Goal: Transaction & Acquisition: Obtain resource

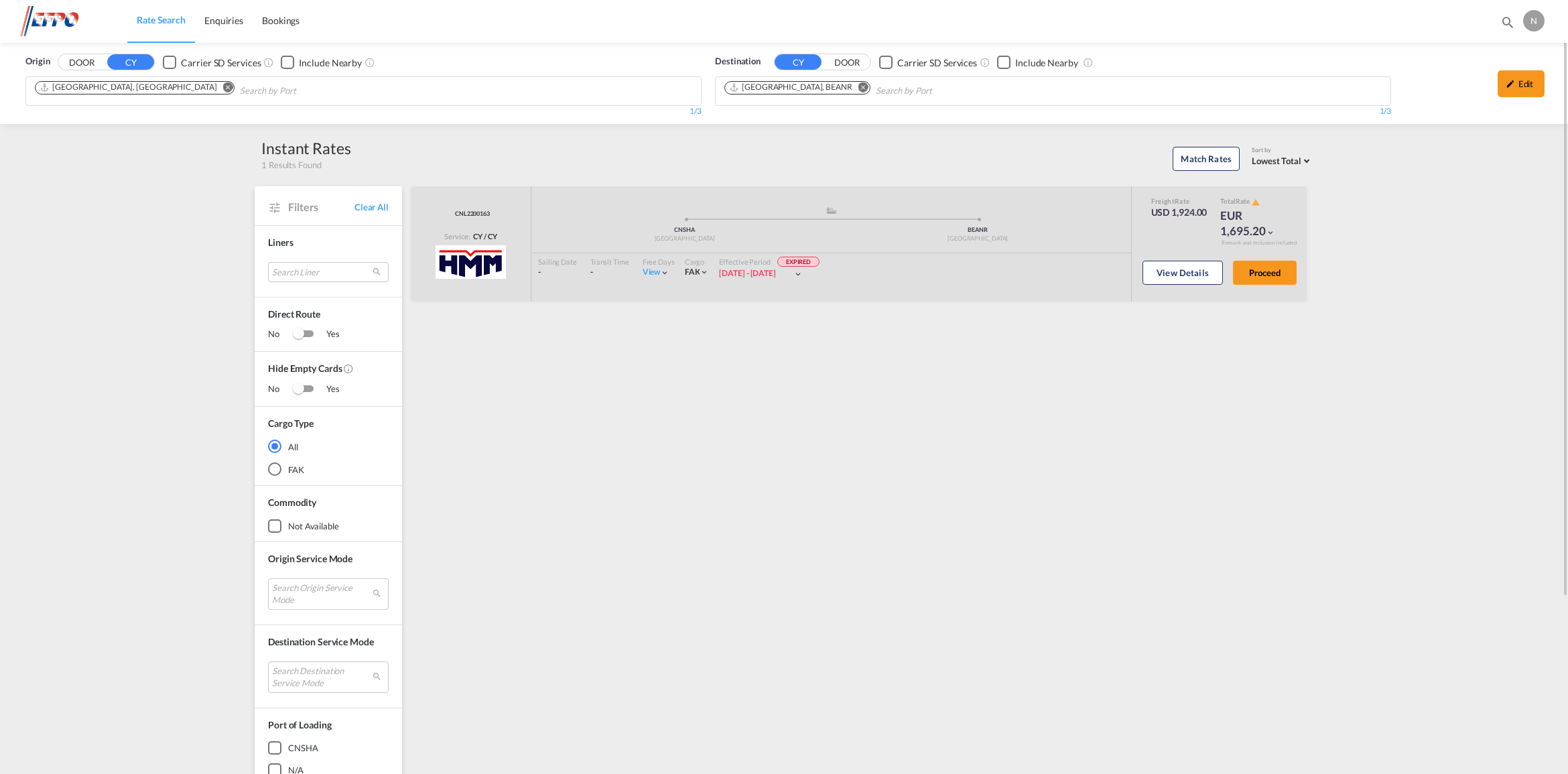
click at [213, 84] on button "Remove" at bounding box center [223, 89] width 20 height 13
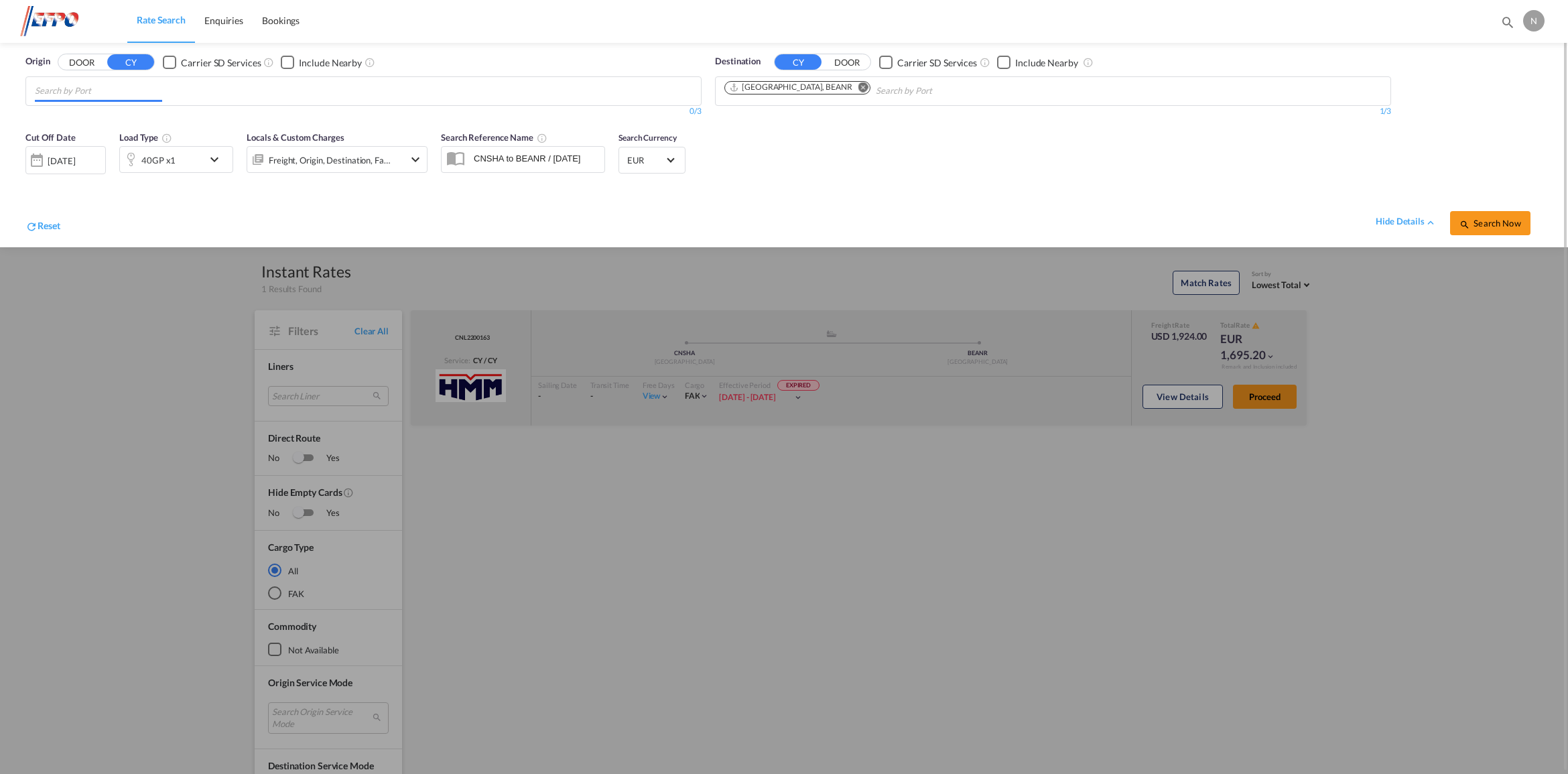
click at [142, 95] on body "Rate Search Enquiries Bookings Rate Search Enquiries Bookings" at bounding box center [784, 387] width 1568 height 774
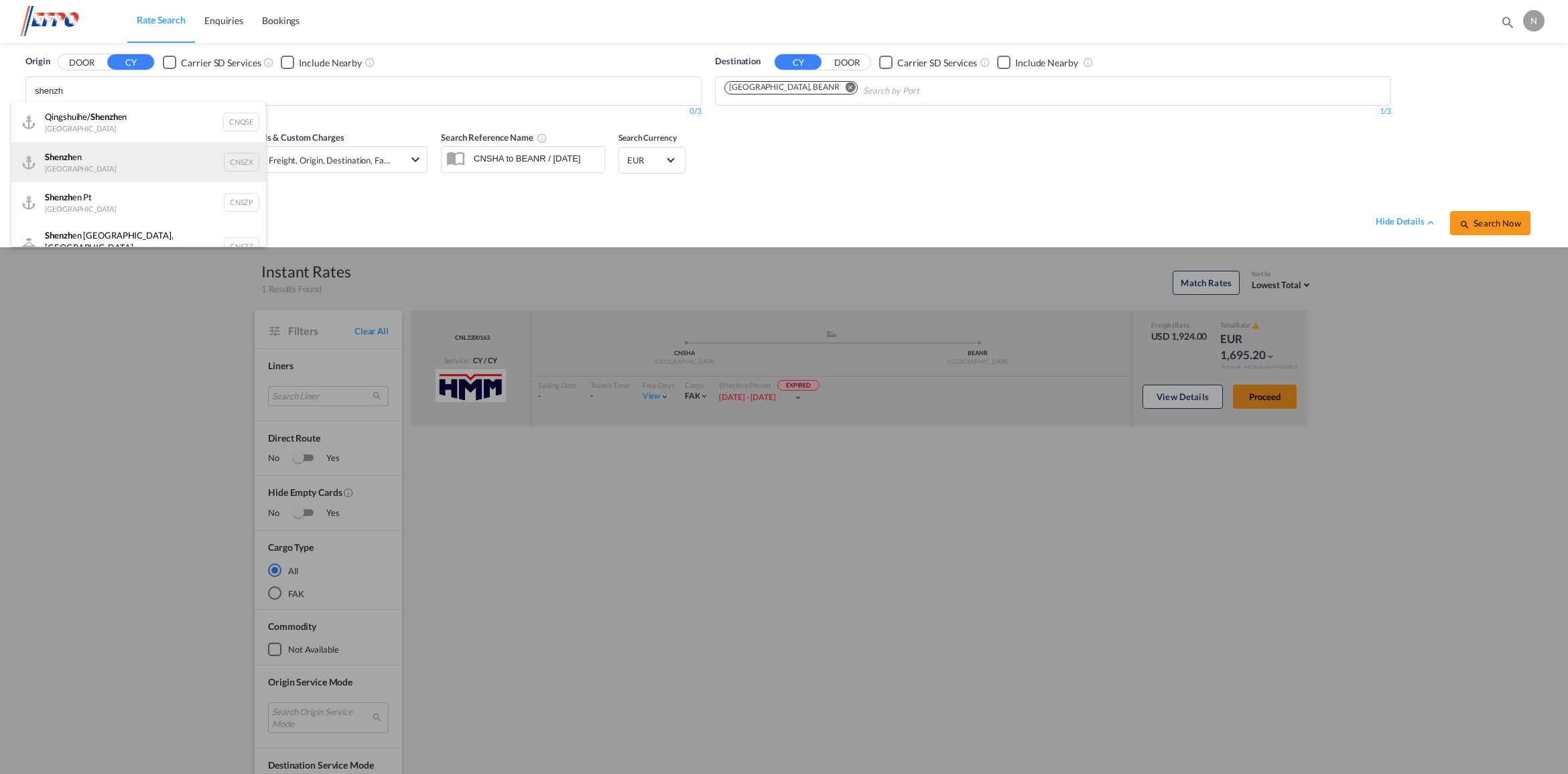
type input "shenzh"
click at [207, 162] on div "Shenzh en [GEOGRAPHIC_DATA] CNSZX" at bounding box center [139, 161] width 255 height 41
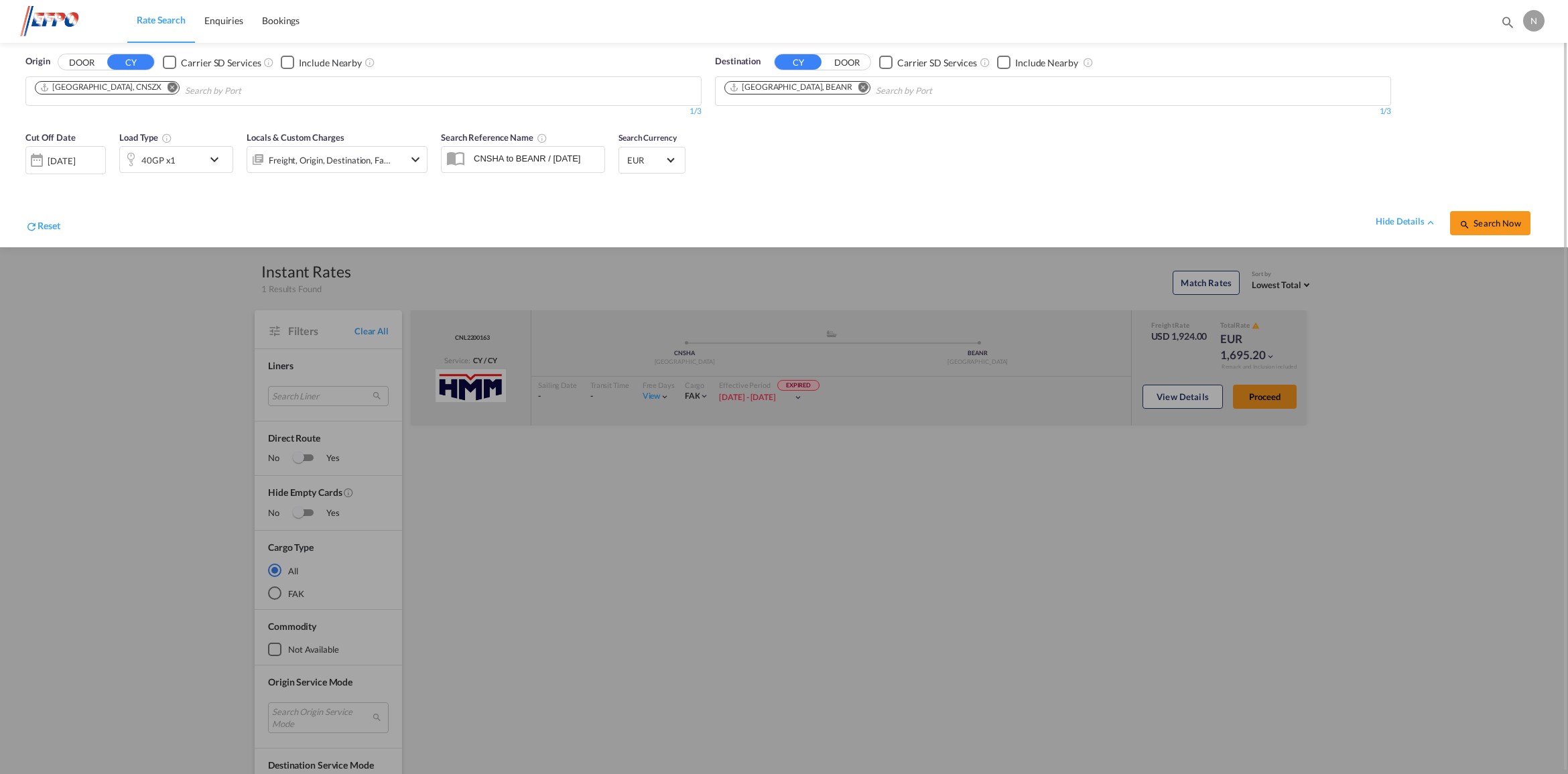
click at [202, 164] on div "40GP x1" at bounding box center [161, 160] width 83 height 26
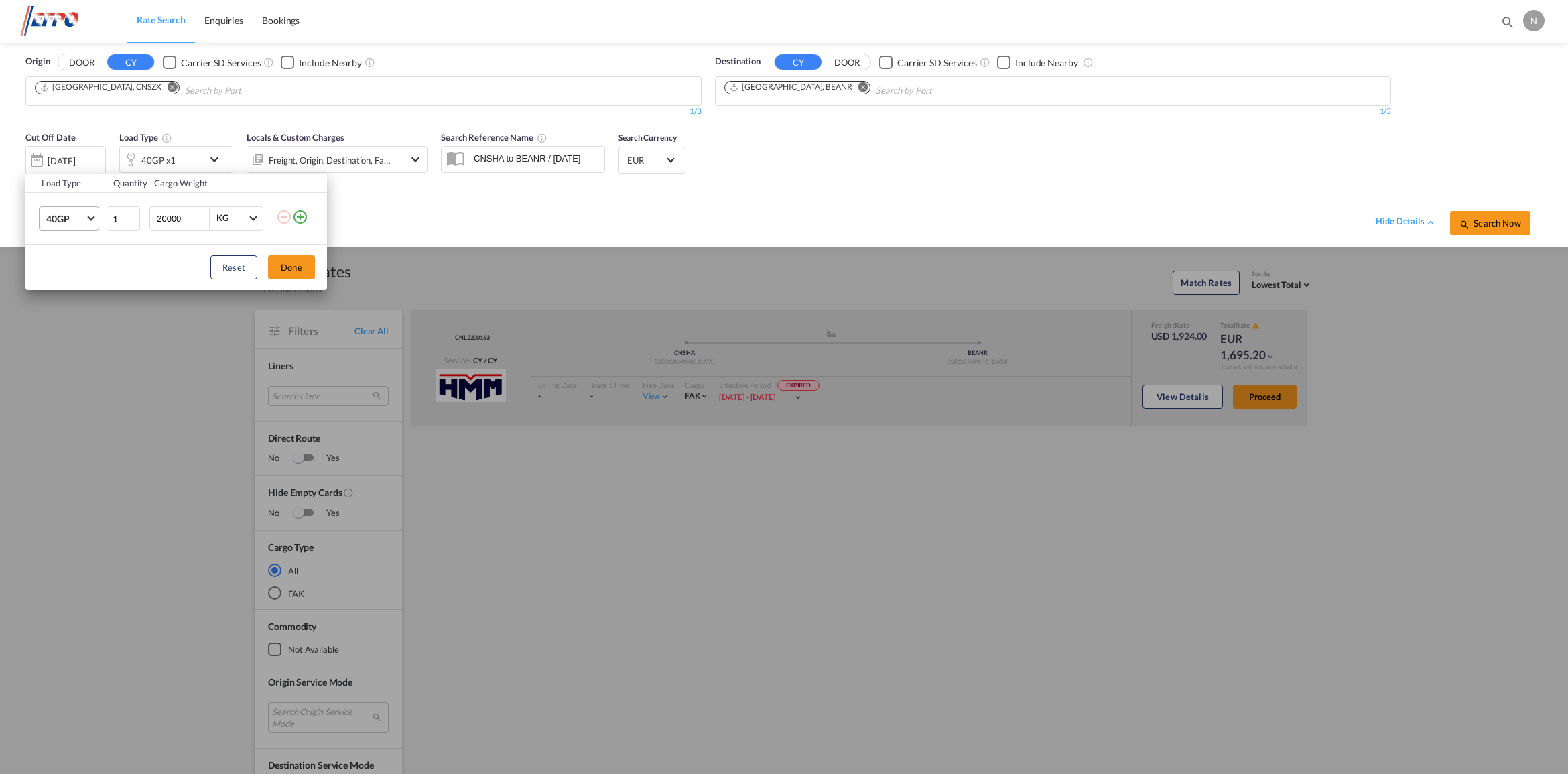
click at [87, 214] on md-select-value "40GP" at bounding box center [72, 218] width 54 height 23
click at [64, 191] on div "20GP" at bounding box center [58, 187] width 24 height 13
click at [429, 210] on div "Load Type Quantity Cargo Weight 20GP 1 20000 KG KG Load type addition is restri…" at bounding box center [784, 387] width 1568 height 774
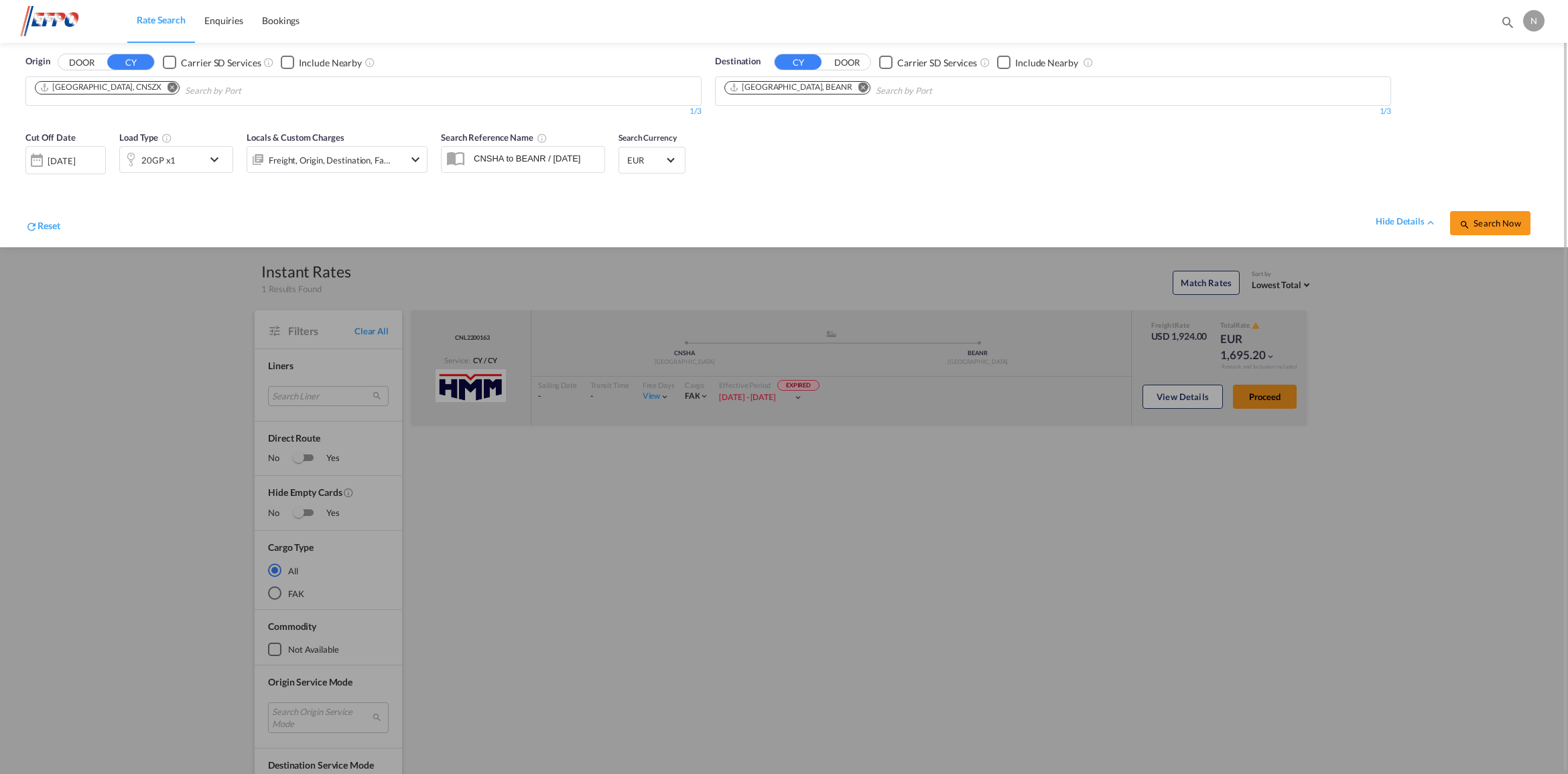
click at [403, 162] on div "Freight, Origin, Destination, Factory Stuffing" at bounding box center [337, 160] width 181 height 26
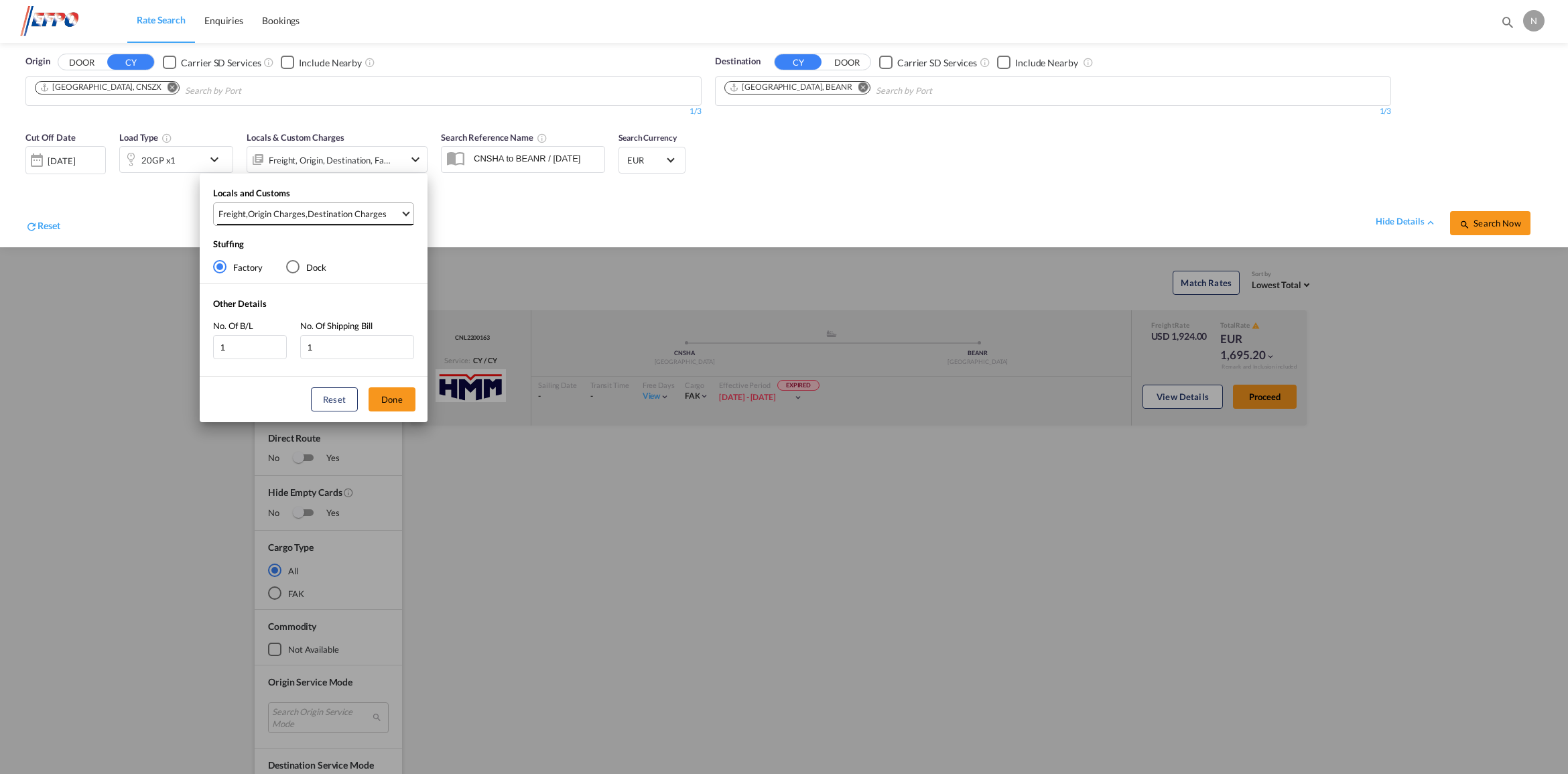
click at [398, 214] on span "Freight , Origin Charges , Destination Charges" at bounding box center [309, 213] width 181 height 12
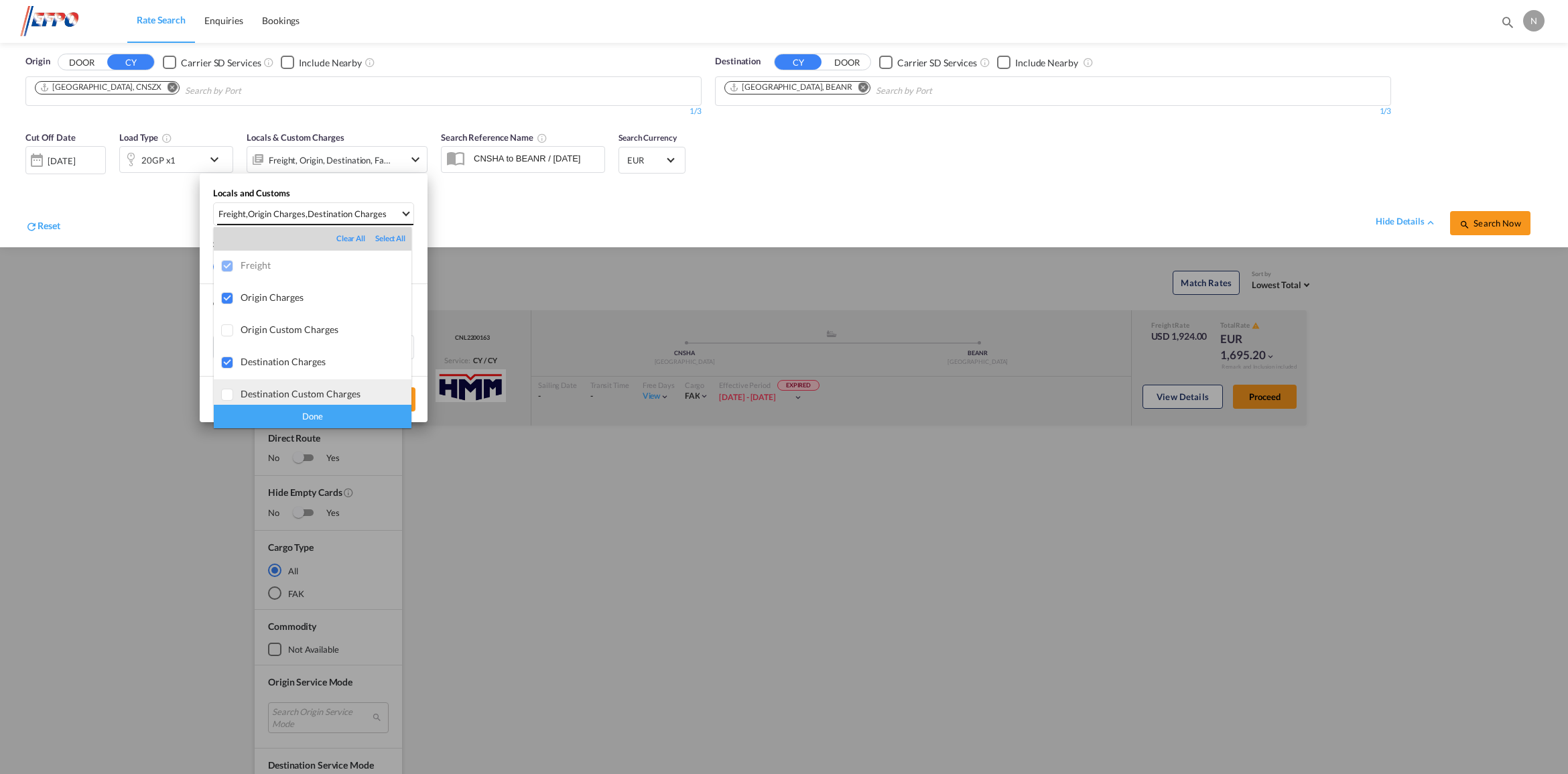
scroll to position [7, 0]
click at [530, 228] on md-backdrop at bounding box center [784, 387] width 1568 height 774
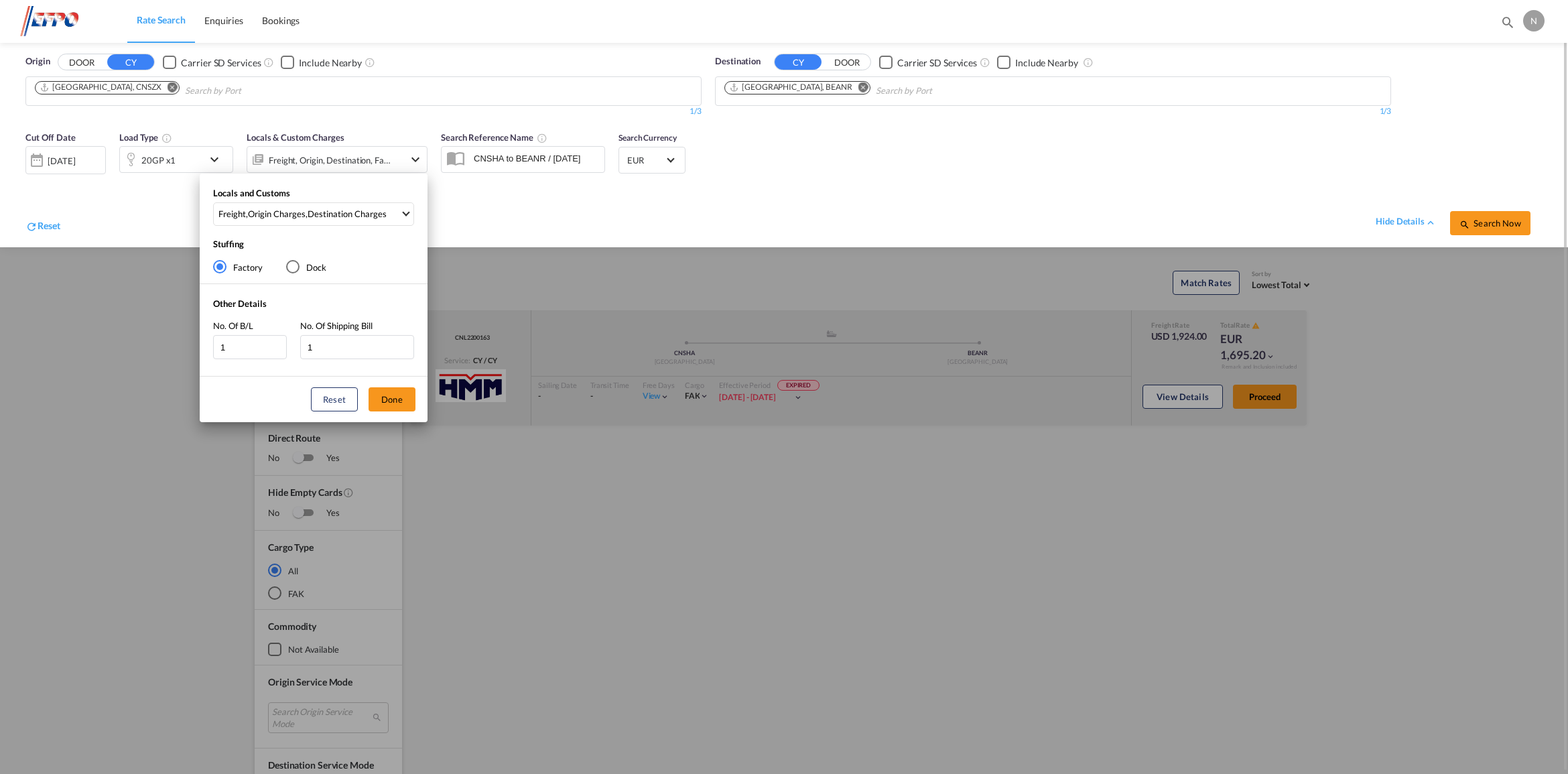
click at [742, 193] on div "Locals and Customs Freight , Origin Charges , Destination Charges Stuffing Fact…" at bounding box center [784, 387] width 1568 height 774
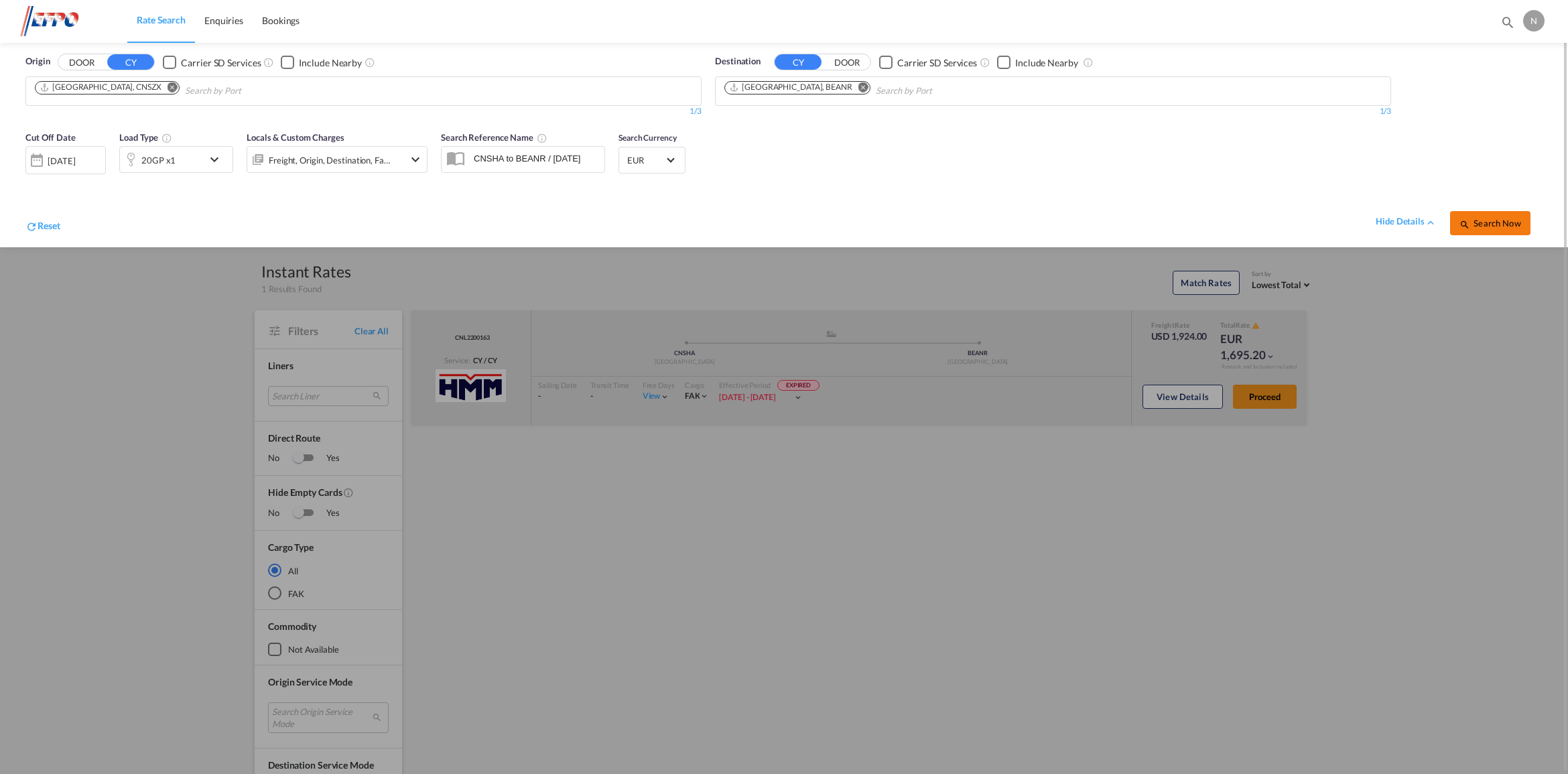
click at [1509, 226] on span "Search Now" at bounding box center [1490, 223] width 61 height 10
click at [71, 170] on md-input-container "[DATE] [DATE]" at bounding box center [65, 157] width 80 height 26
click at [71, 166] on div "[DATE]" at bounding box center [63, 160] width 27 height 12
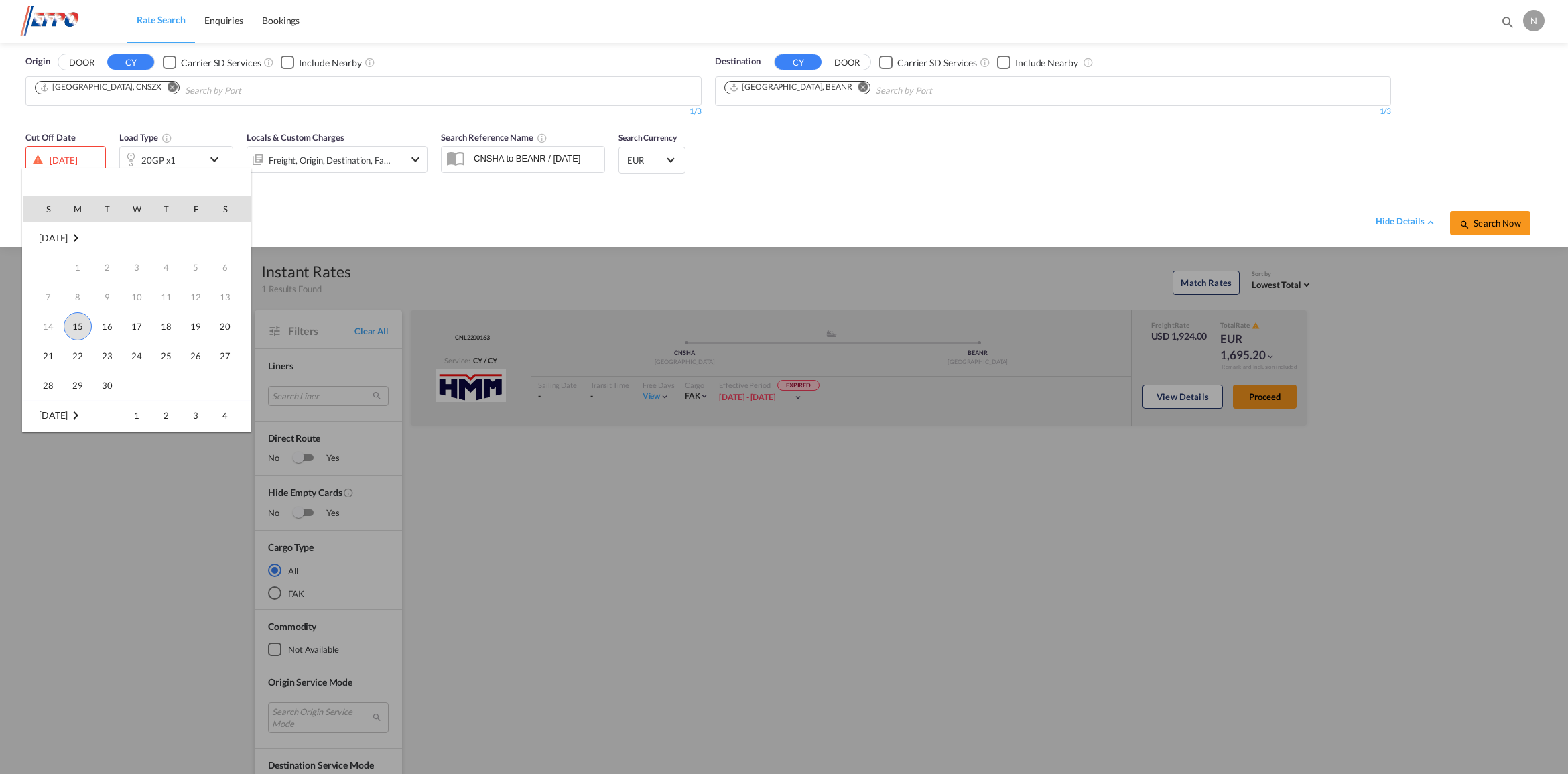
click at [77, 327] on span "15" at bounding box center [77, 327] width 28 height 28
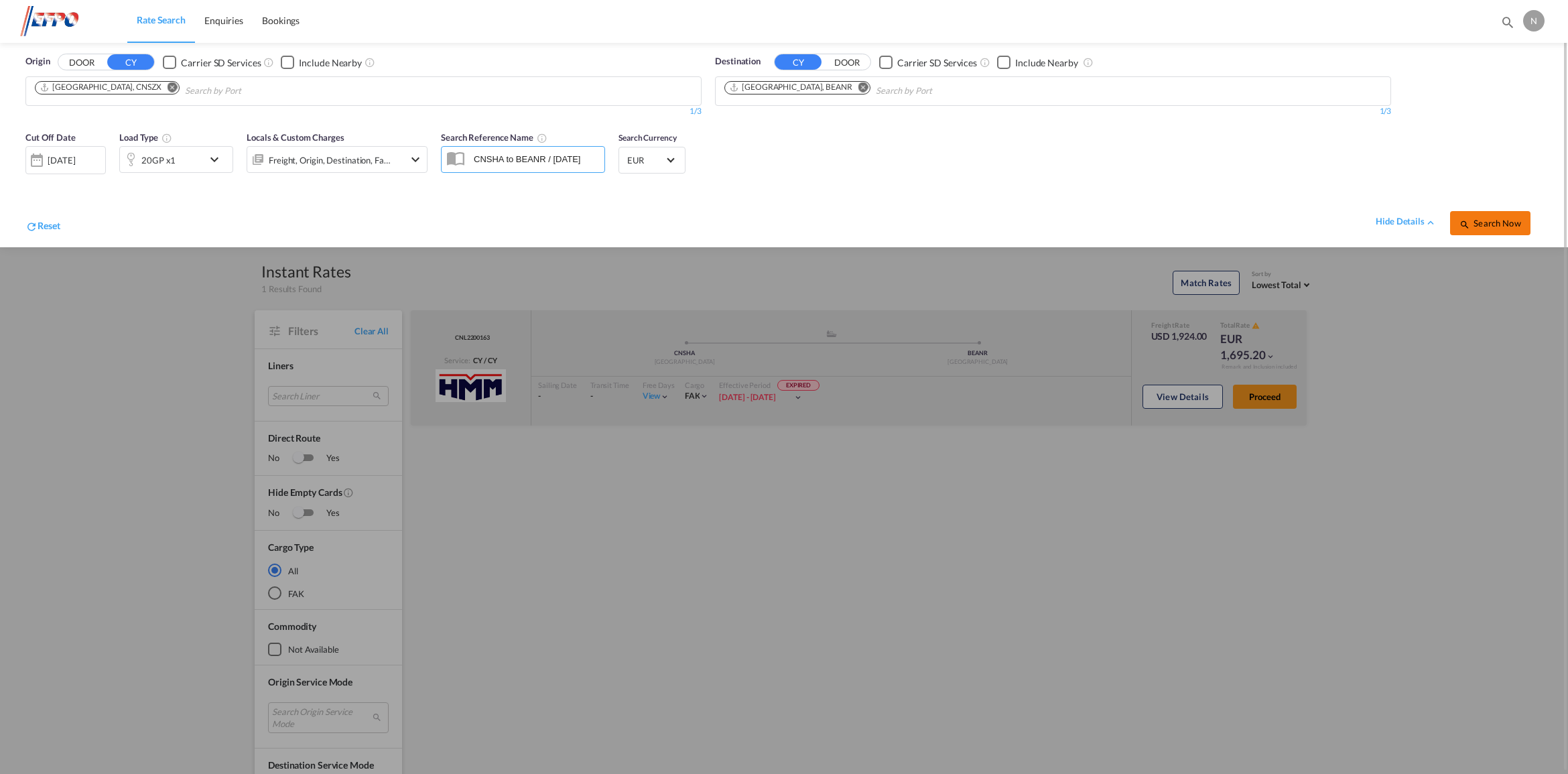
click at [1494, 228] on button "Search Now" at bounding box center [1490, 224] width 80 height 25
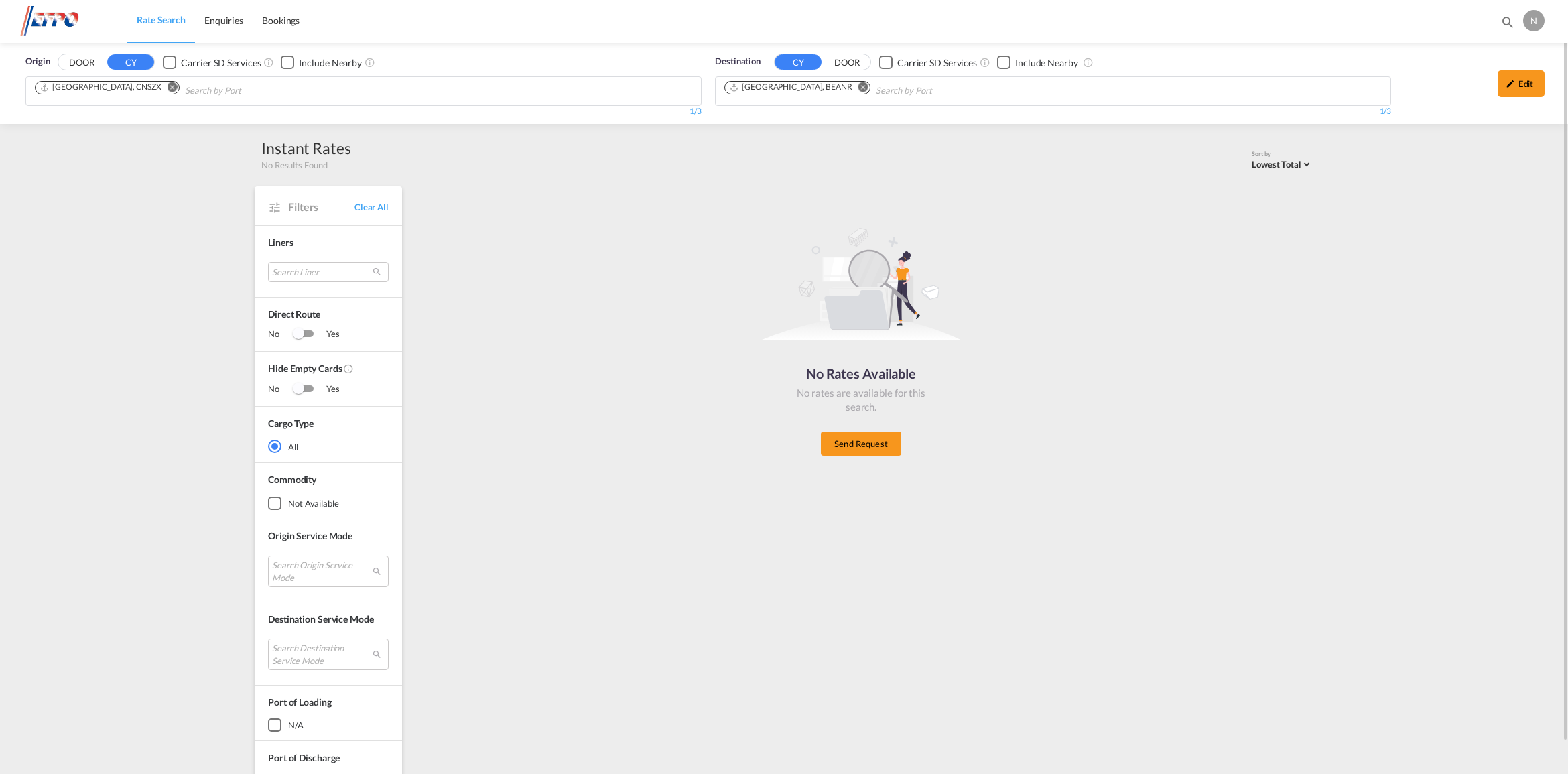
click at [167, 91] on md-icon "Remove" at bounding box center [172, 87] width 10 height 10
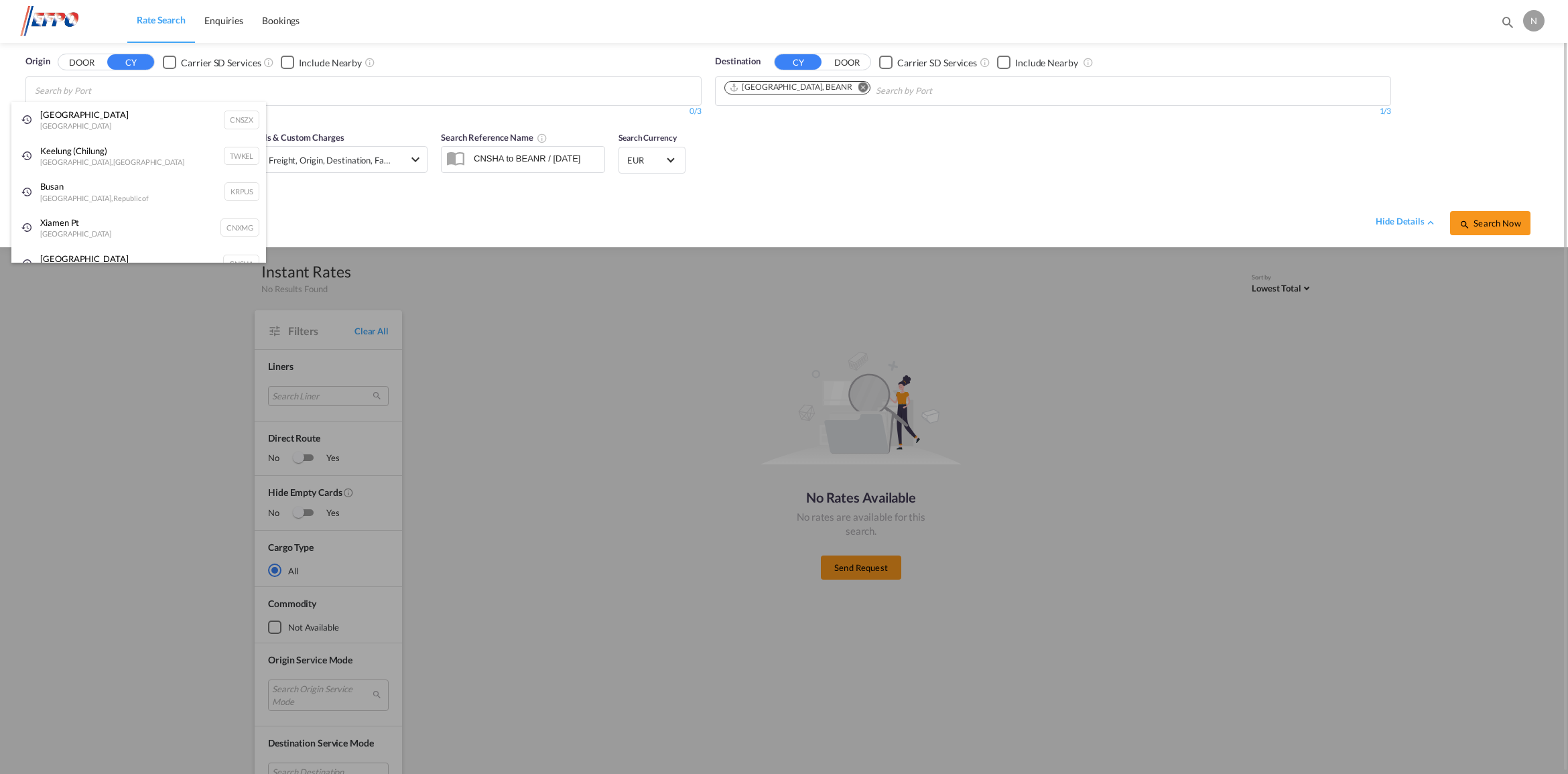
click at [127, 91] on body "Rate Search Enquiries Bookings Rate Search Enquiries Bookings" at bounding box center [784, 387] width 1568 height 774
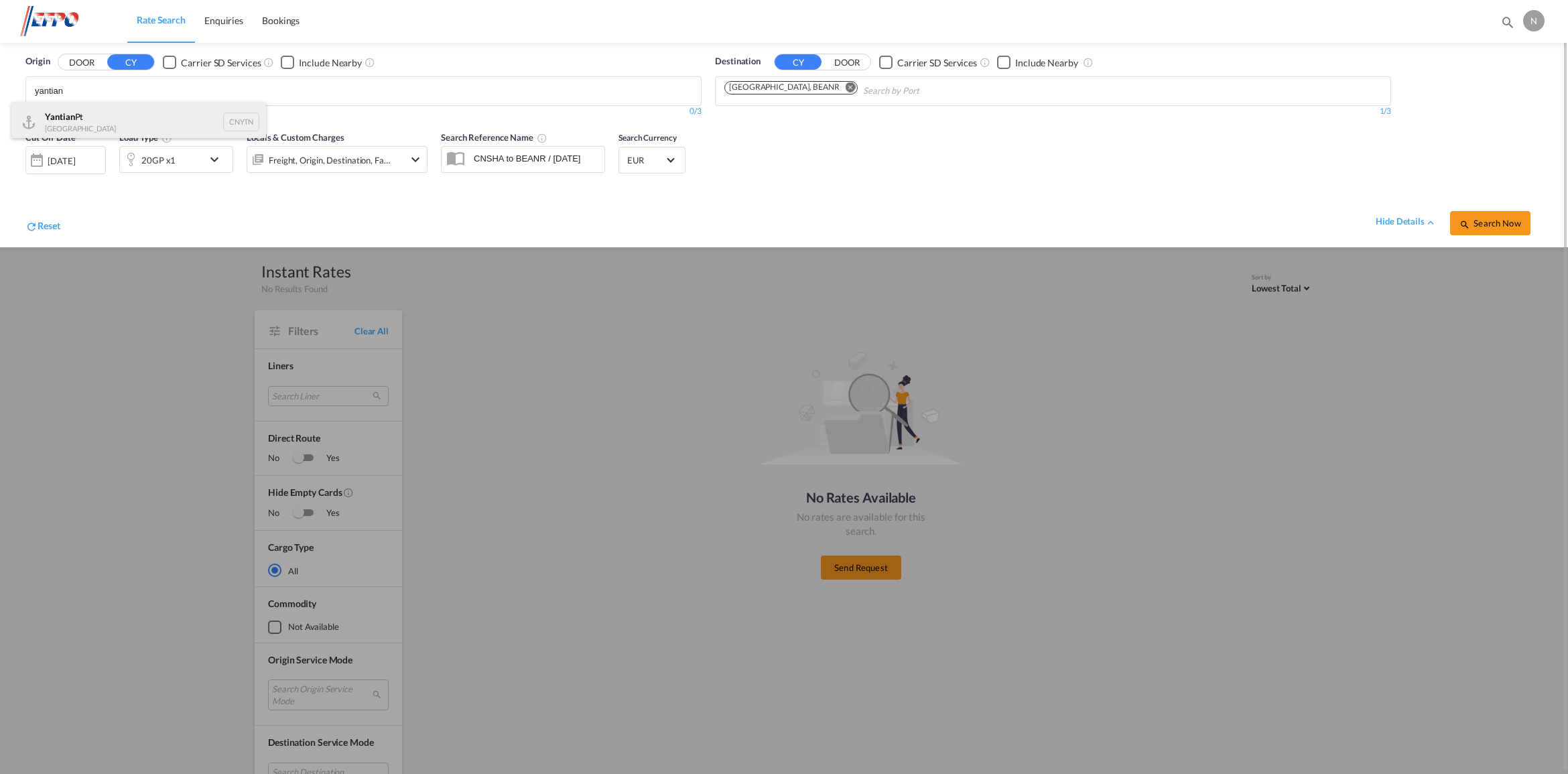
type input "yantian"
click at [119, 117] on div "Yantian Pt China CNYTN" at bounding box center [139, 122] width 255 height 41
click at [1498, 228] on button "Search Now" at bounding box center [1490, 224] width 80 height 25
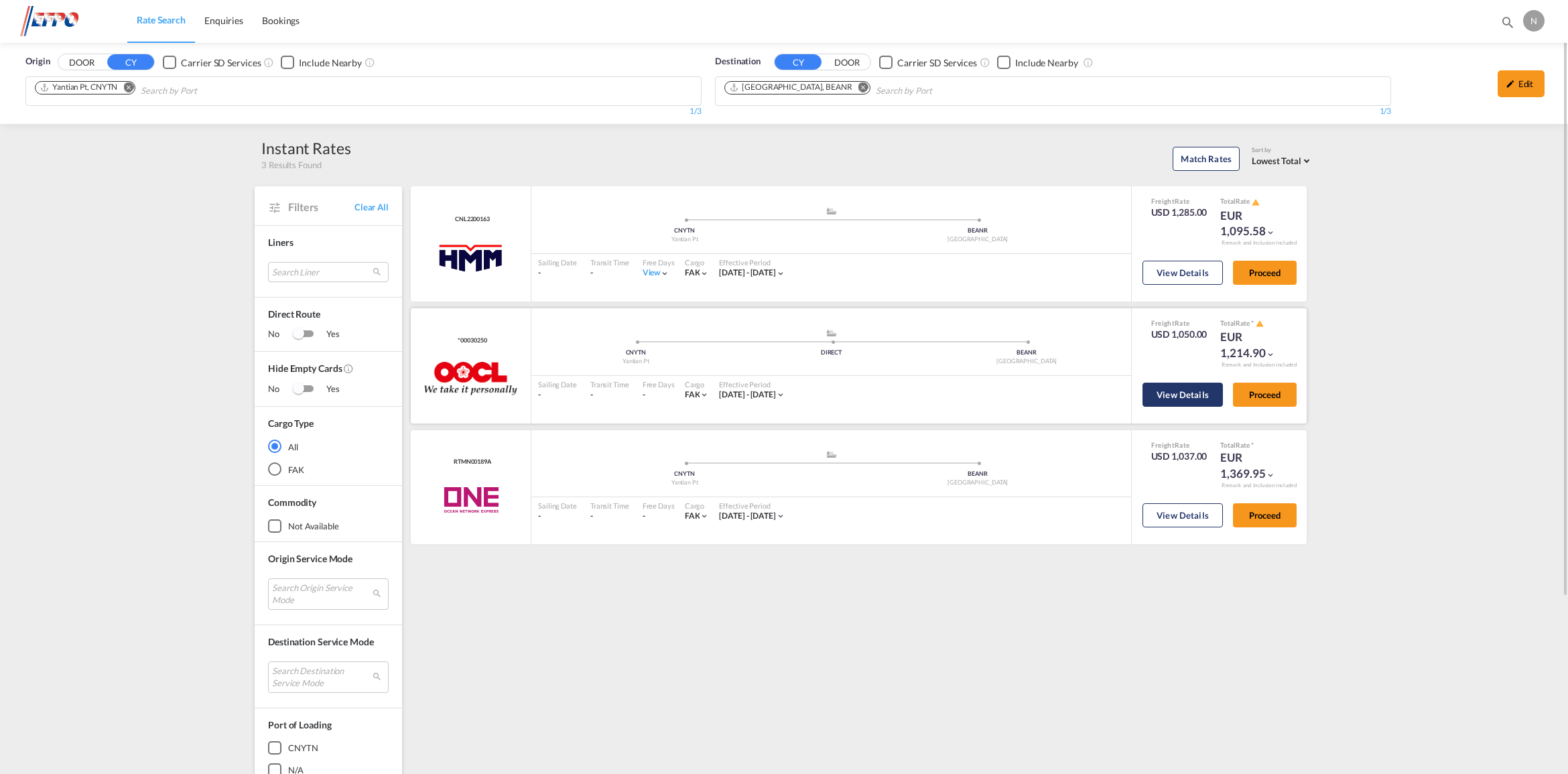
click at [1180, 395] on button "View Details" at bounding box center [1182, 395] width 80 height 25
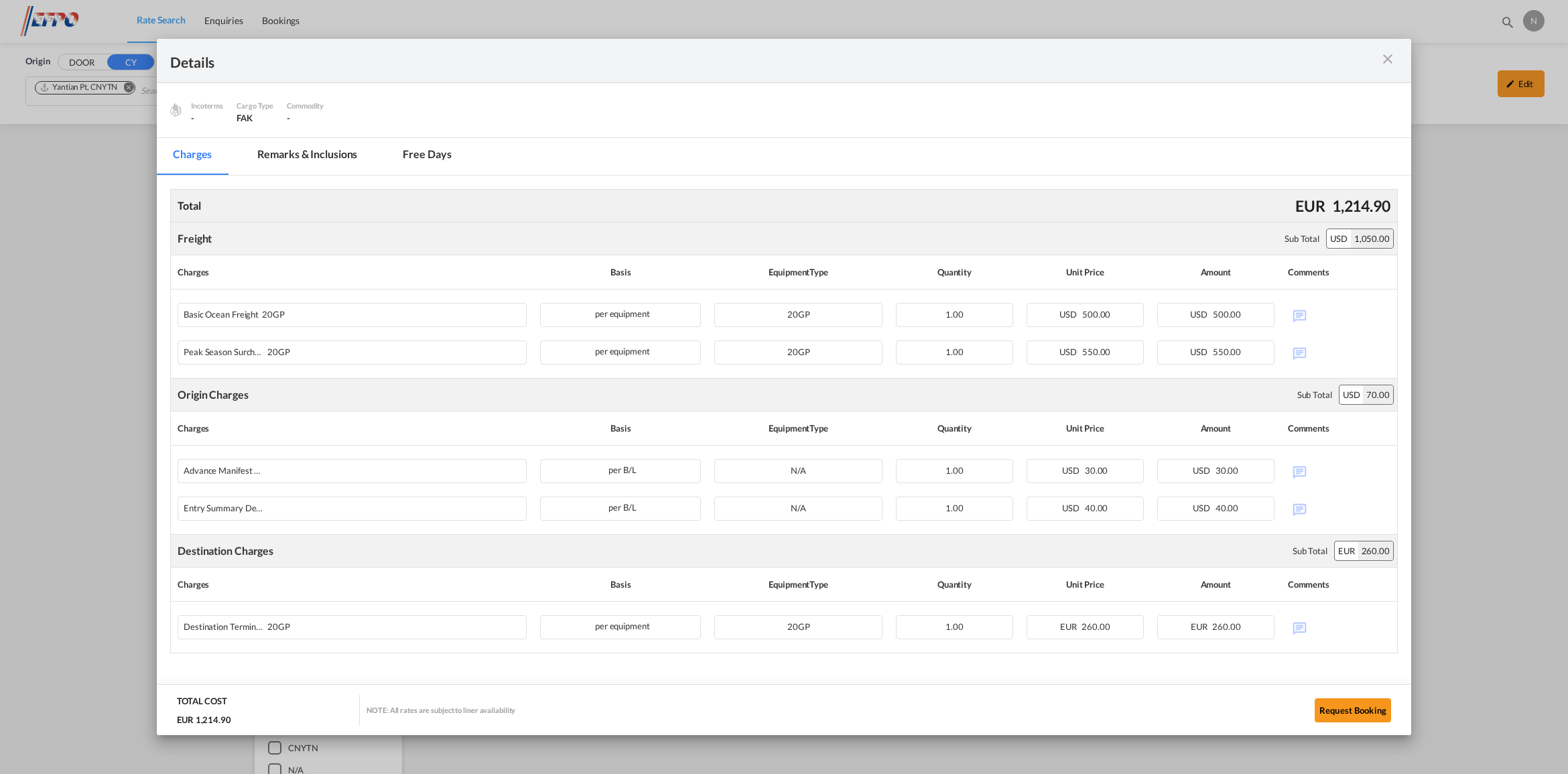
scroll to position [154, 0]
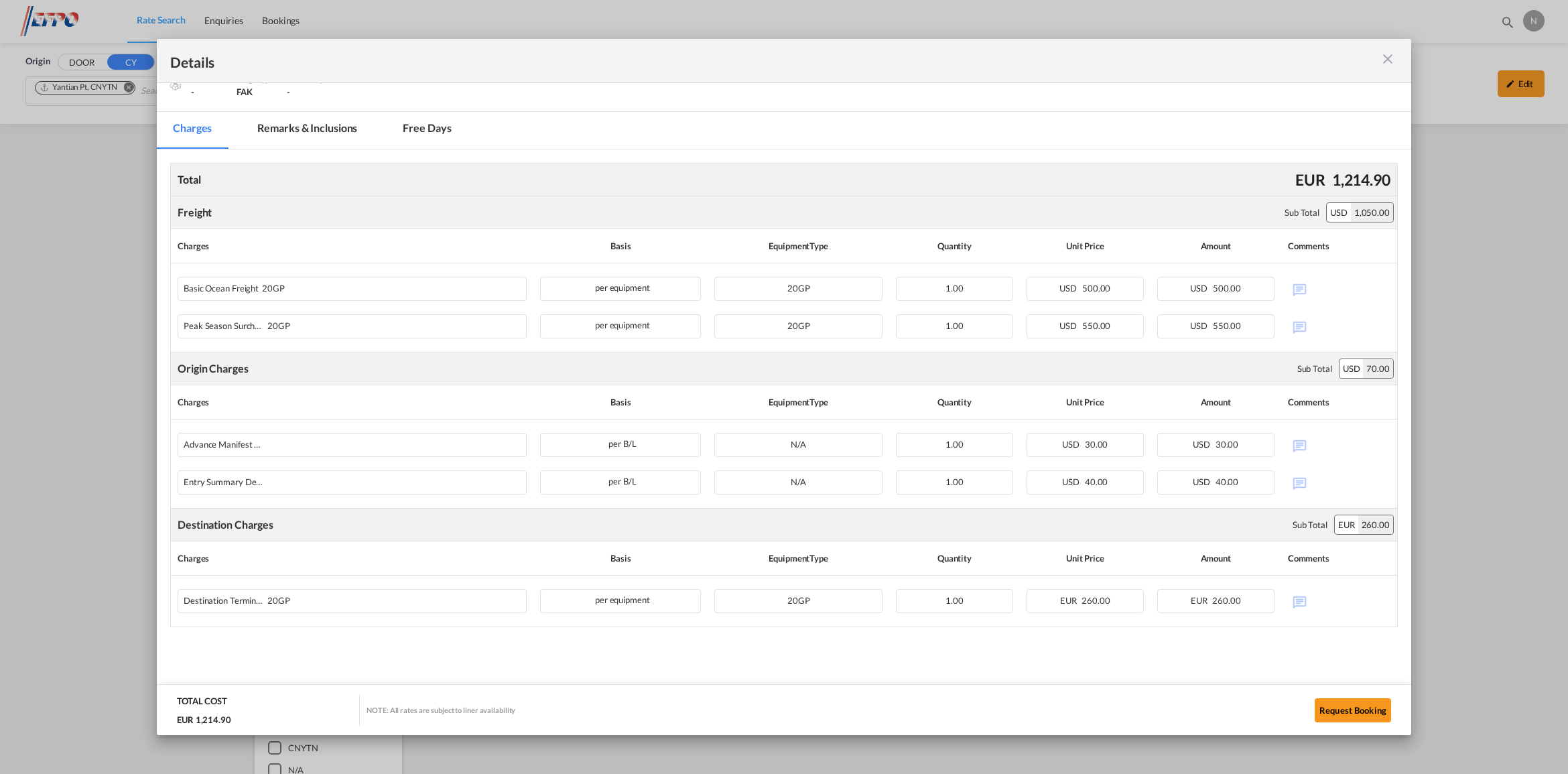
click at [1086, 77] on div "Details" at bounding box center [784, 60] width 1255 height 44
